Goal: Task Accomplishment & Management: Manage account settings

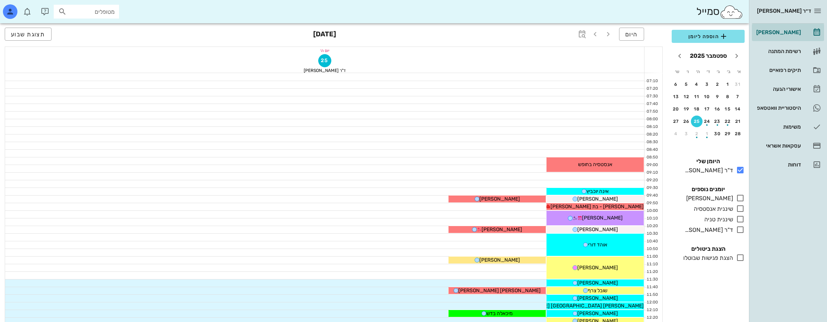
scroll to position [254, 0]
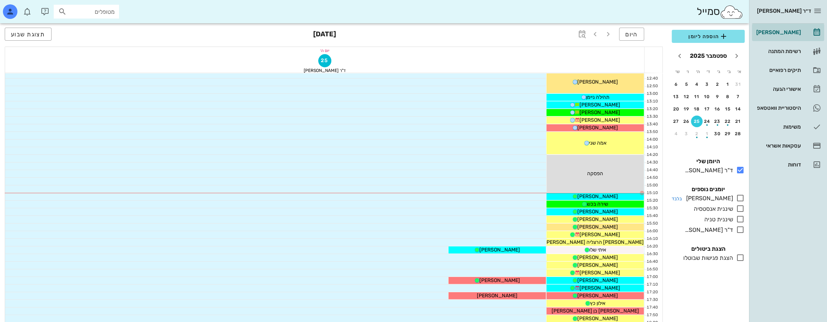
click at [740, 197] on icon at bounding box center [740, 198] width 9 height 9
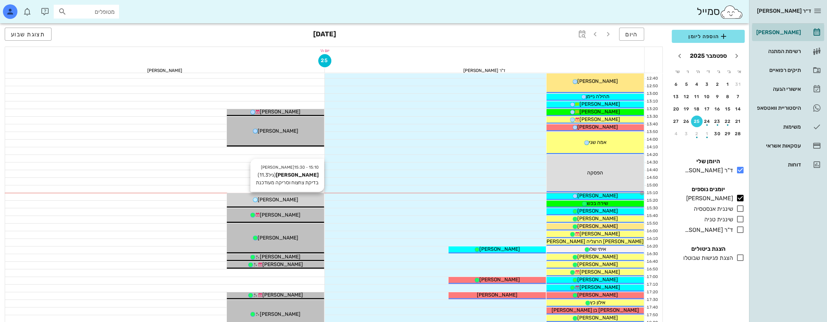
click at [308, 198] on div "[PERSON_NAME]" at bounding box center [275, 200] width 97 height 8
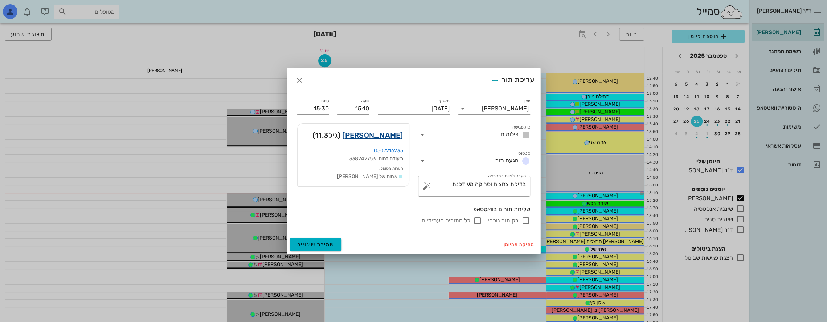
click at [386, 133] on link "[PERSON_NAME]" at bounding box center [372, 135] width 61 height 12
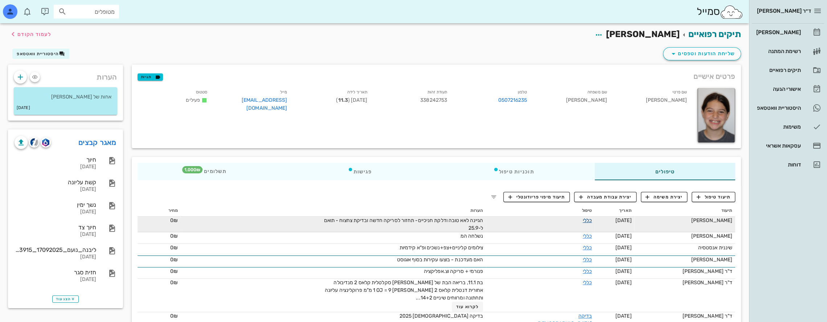
click at [583, 220] on link "כללי" at bounding box center [587, 220] width 9 height 6
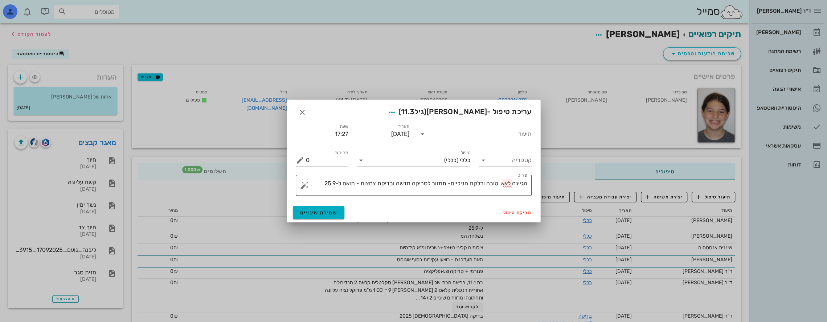
click at [504, 183] on textarea "הגיינה לאא טובה ודלקת חניכיים- תחזור לסריקה חדשה ובדיקת צחצוח - תואם ל-25.9" at bounding box center [416, 186] width 221 height 17
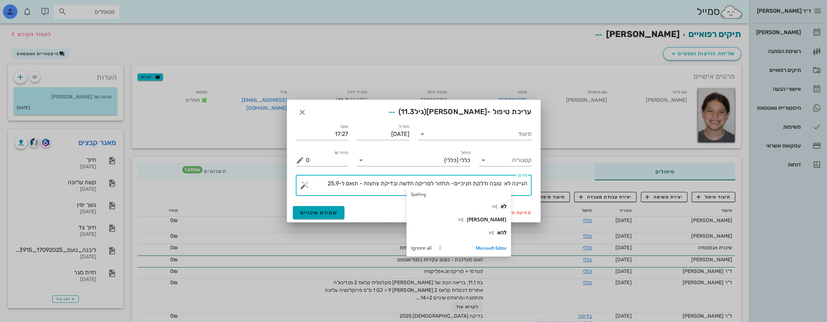
type textarea "הגיינה לא טובה ודלקת חניכיים- תחזור לסריקה חדשה ובדיקת צחצוח - תואם ל-25.9"
click at [326, 213] on span "שמירת שינויים" at bounding box center [318, 212] width 37 height 6
